Goal: Find contact information: Find contact information

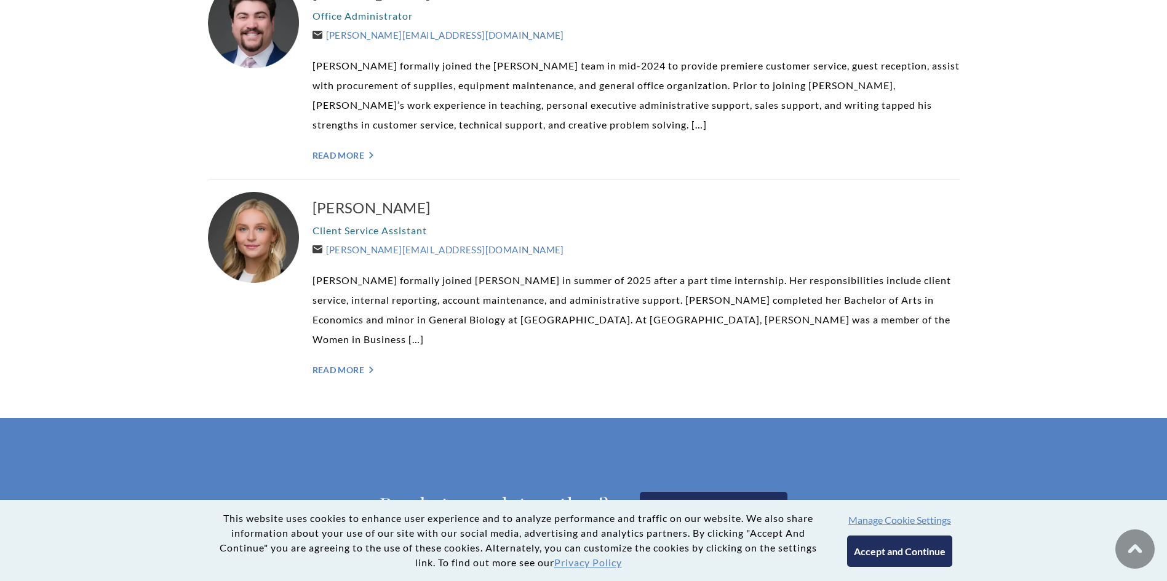
scroll to position [3199, 0]
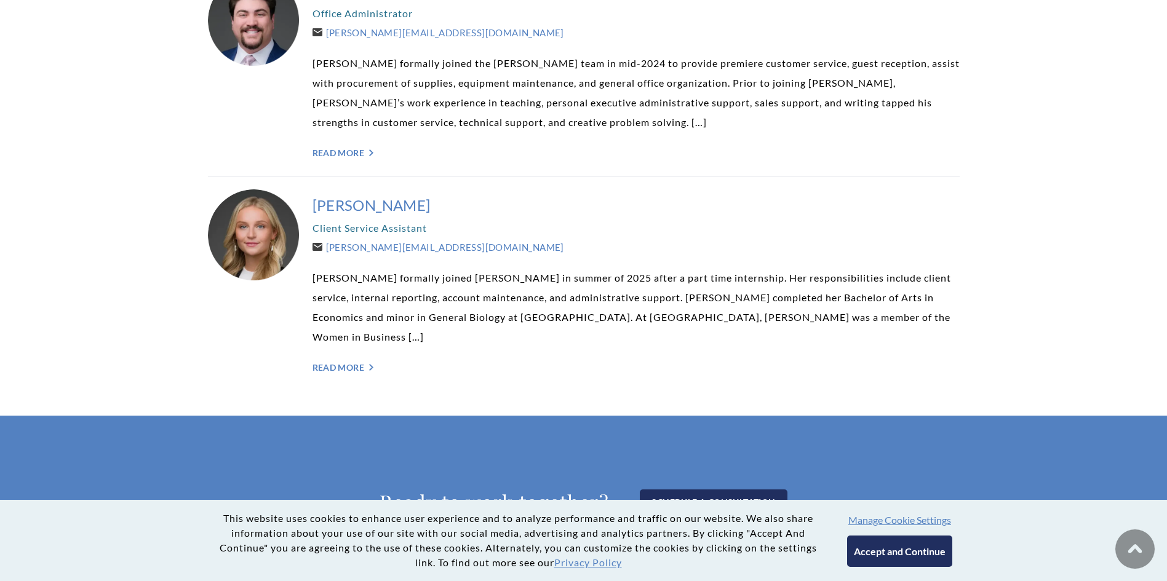
click at [391, 196] on h3 "[PERSON_NAME]" at bounding box center [635, 206] width 647 height 20
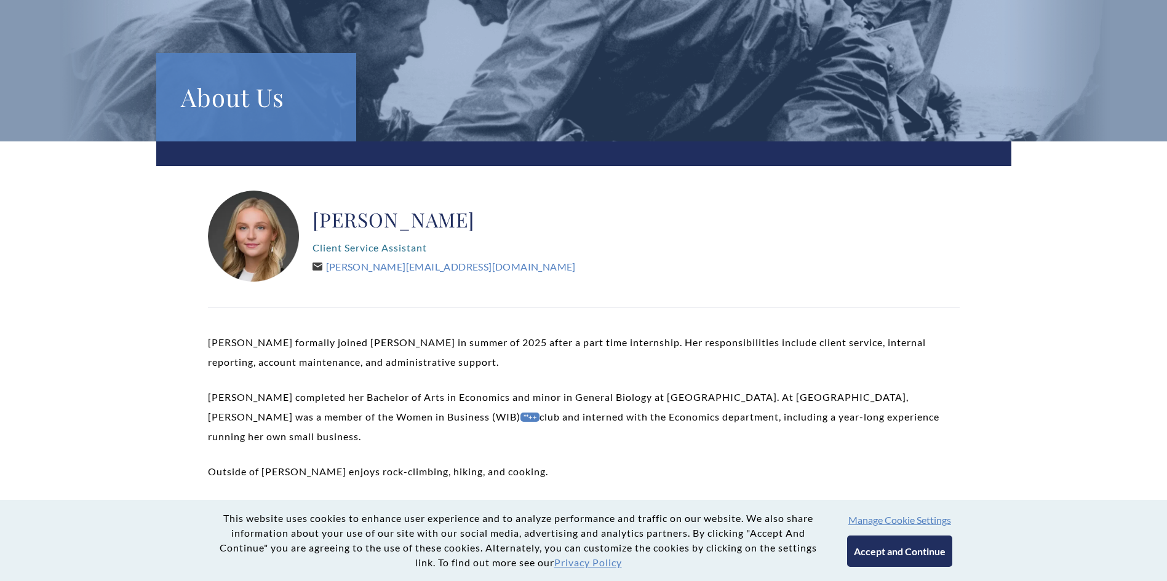
scroll to position [123, 0]
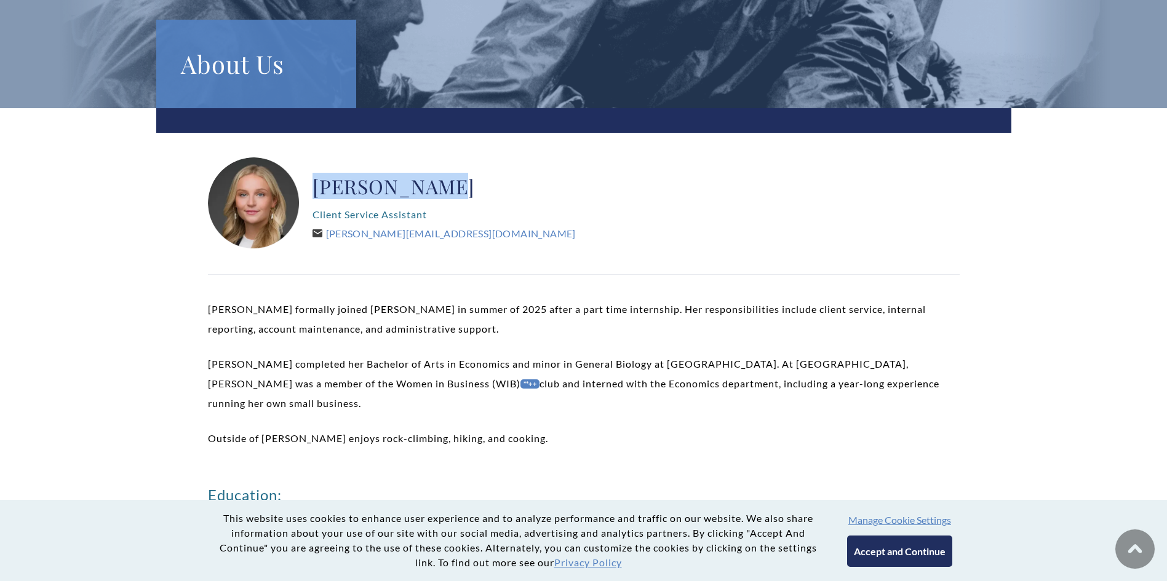
drag, startPoint x: 442, startPoint y: 182, endPoint x: 307, endPoint y: 167, distance: 136.1
click at [307, 167] on div "[PERSON_NAME] Client Service Assistant [PERSON_NAME][EMAIL_ADDRESS][DOMAIN_NAME]" at bounding box center [584, 203] width 752 height 92
copy h2 "[PERSON_NAME]"
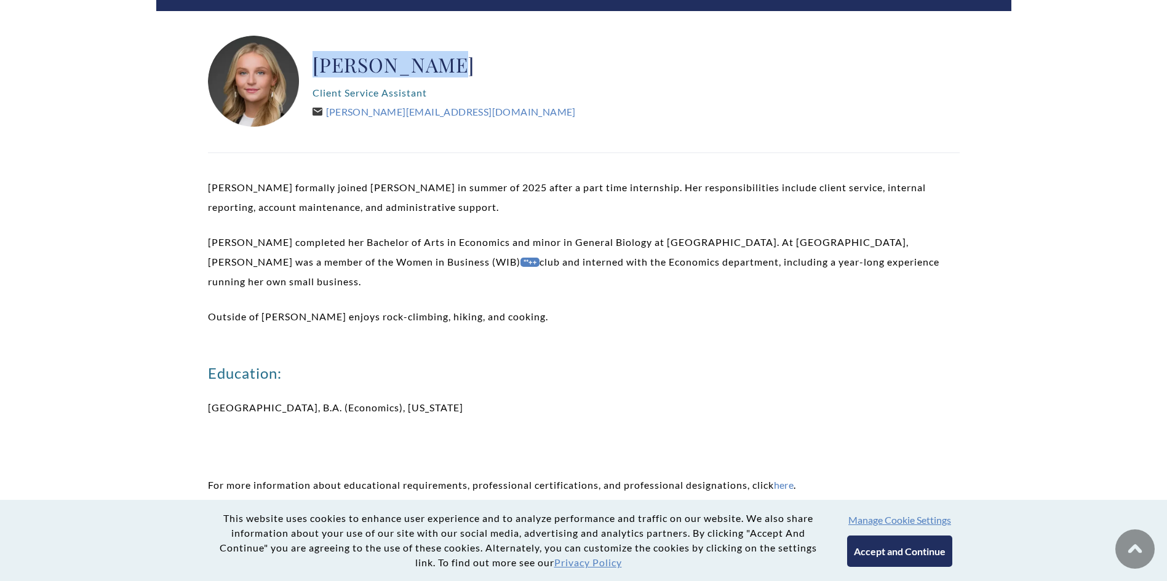
scroll to position [246, 0]
